Goal: Information Seeking & Learning: Learn about a topic

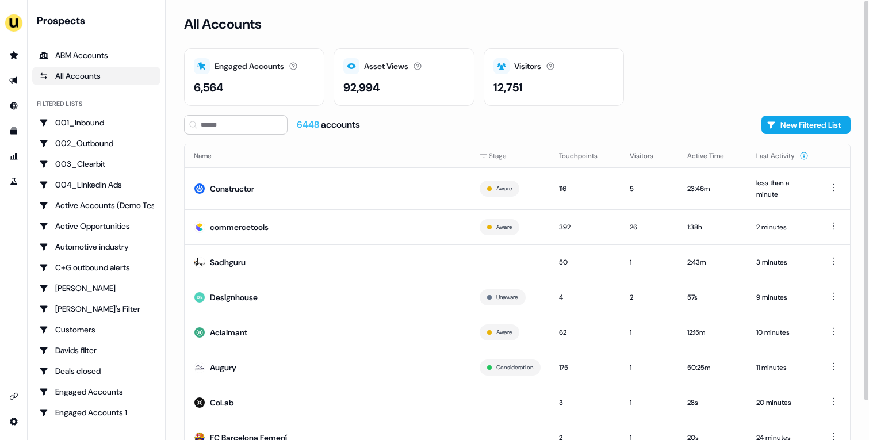
scroll to position [43, 0]
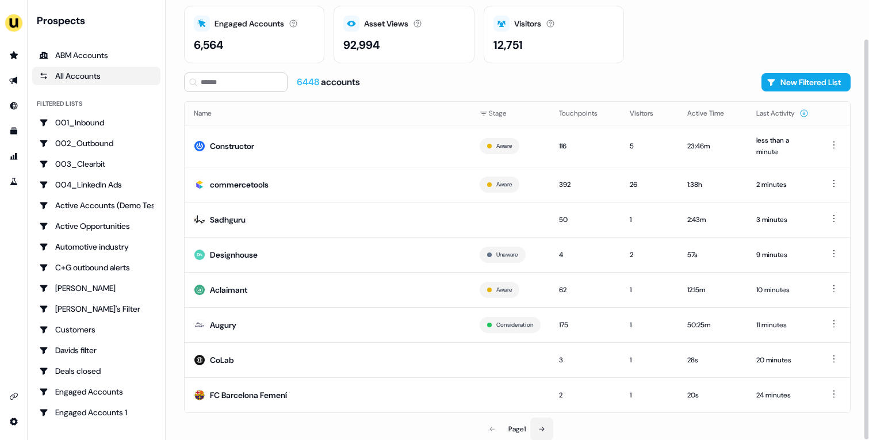
click at [539, 432] on button at bounding box center [541, 428] width 23 height 23
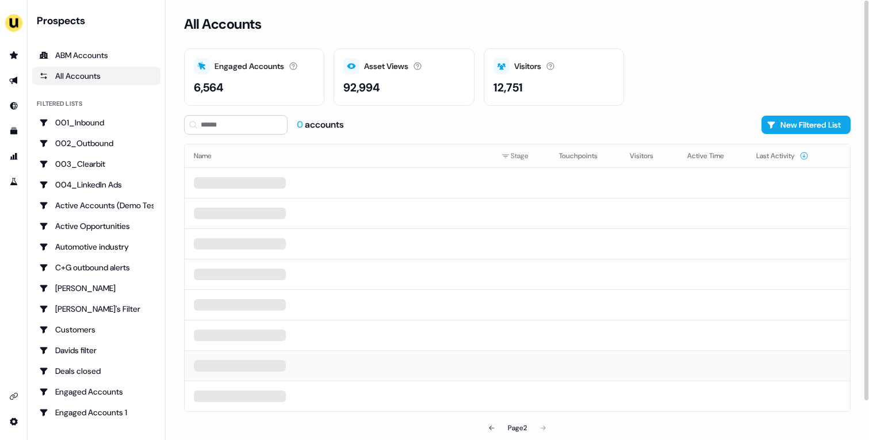
scroll to position [36, 0]
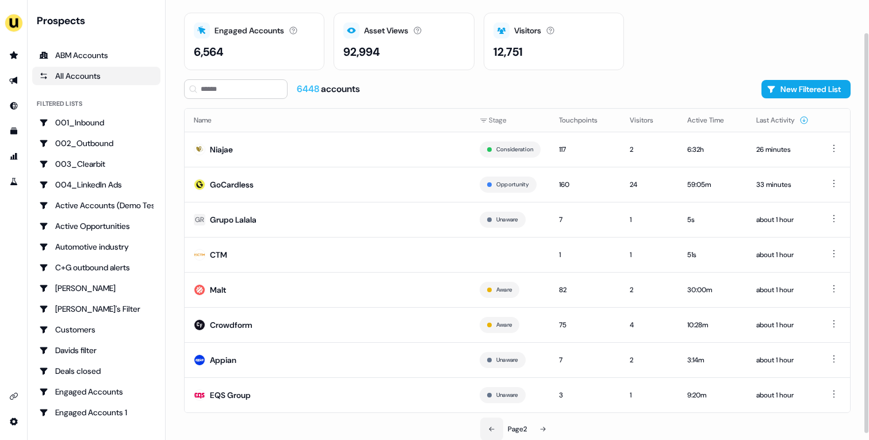
click at [488, 427] on icon at bounding box center [491, 428] width 7 height 7
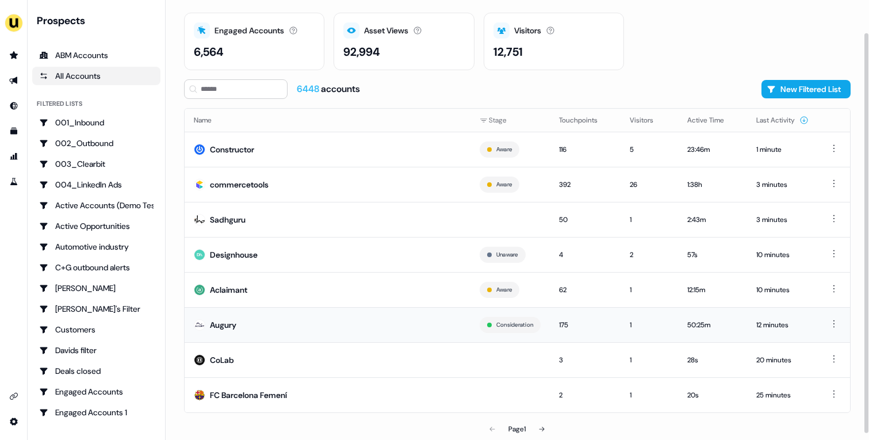
click at [301, 320] on td "Augury" at bounding box center [328, 324] width 286 height 35
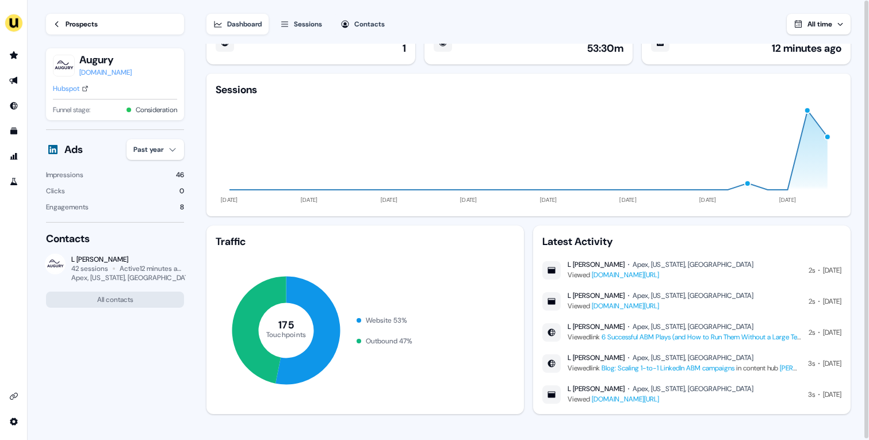
scroll to position [33, 0]
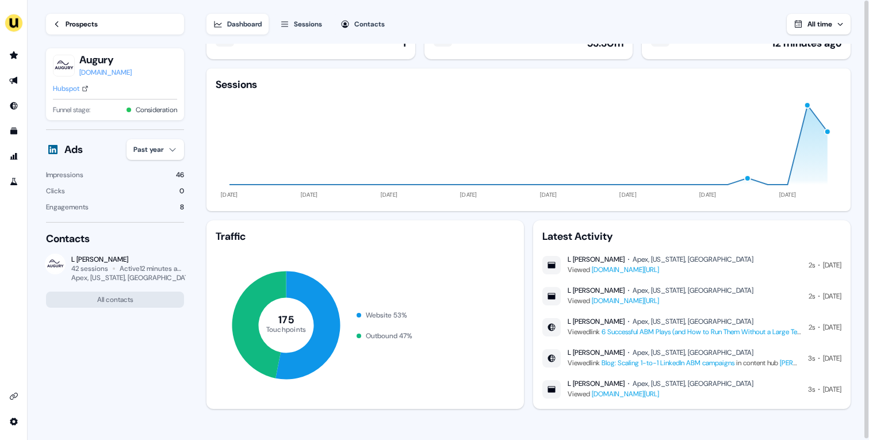
click at [299, 28] on div "Sessions" at bounding box center [308, 23] width 28 height 11
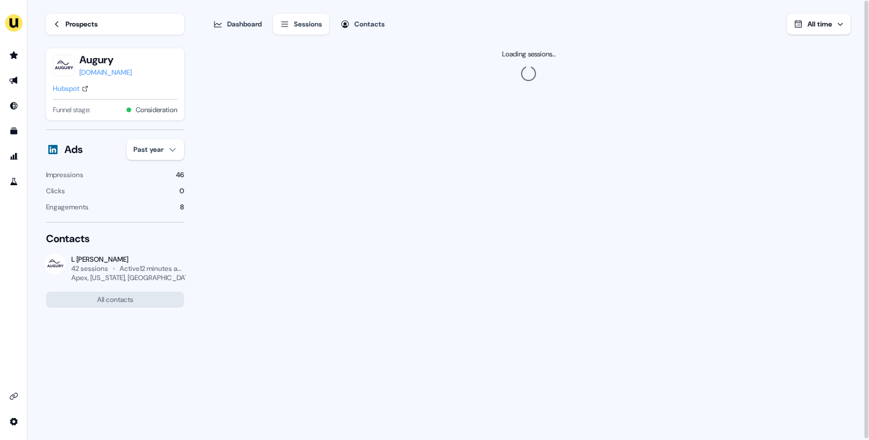
click at [69, 84] on div "Hubspot" at bounding box center [66, 88] width 26 height 11
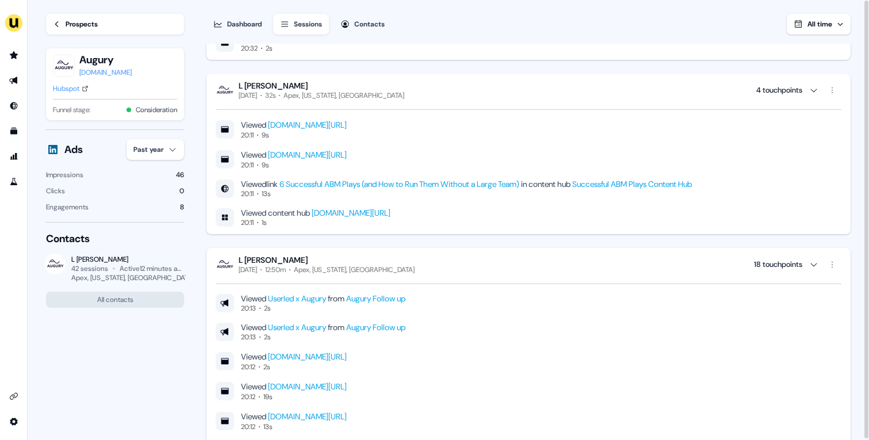
scroll to position [1028, 0]
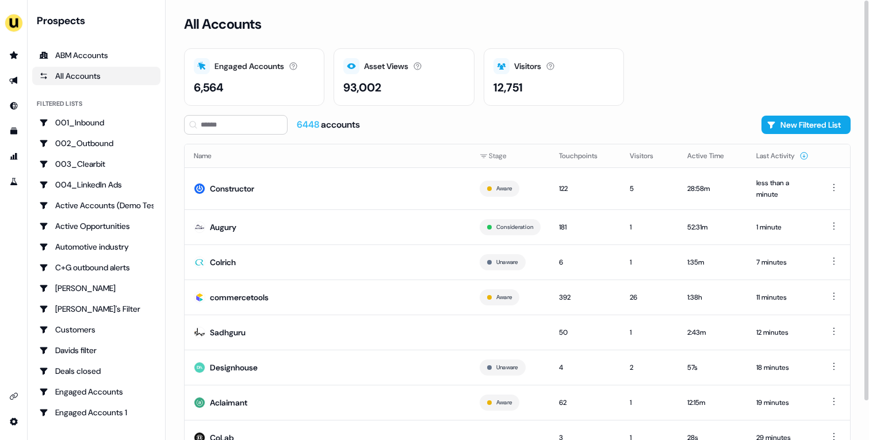
scroll to position [43, 0]
